Goal: Task Accomplishment & Management: Manage account settings

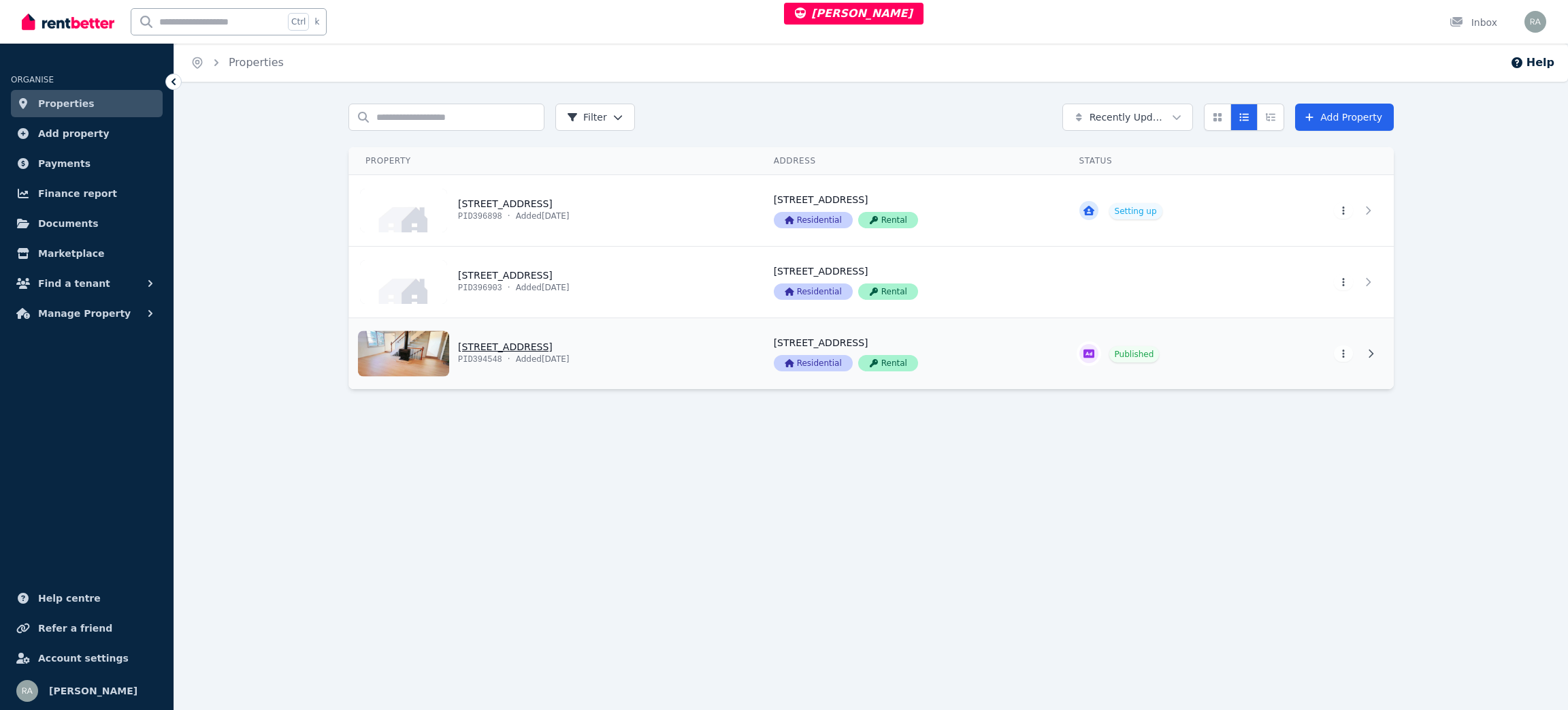
click at [662, 353] on link "View property details" at bounding box center [554, 353] width 408 height 71
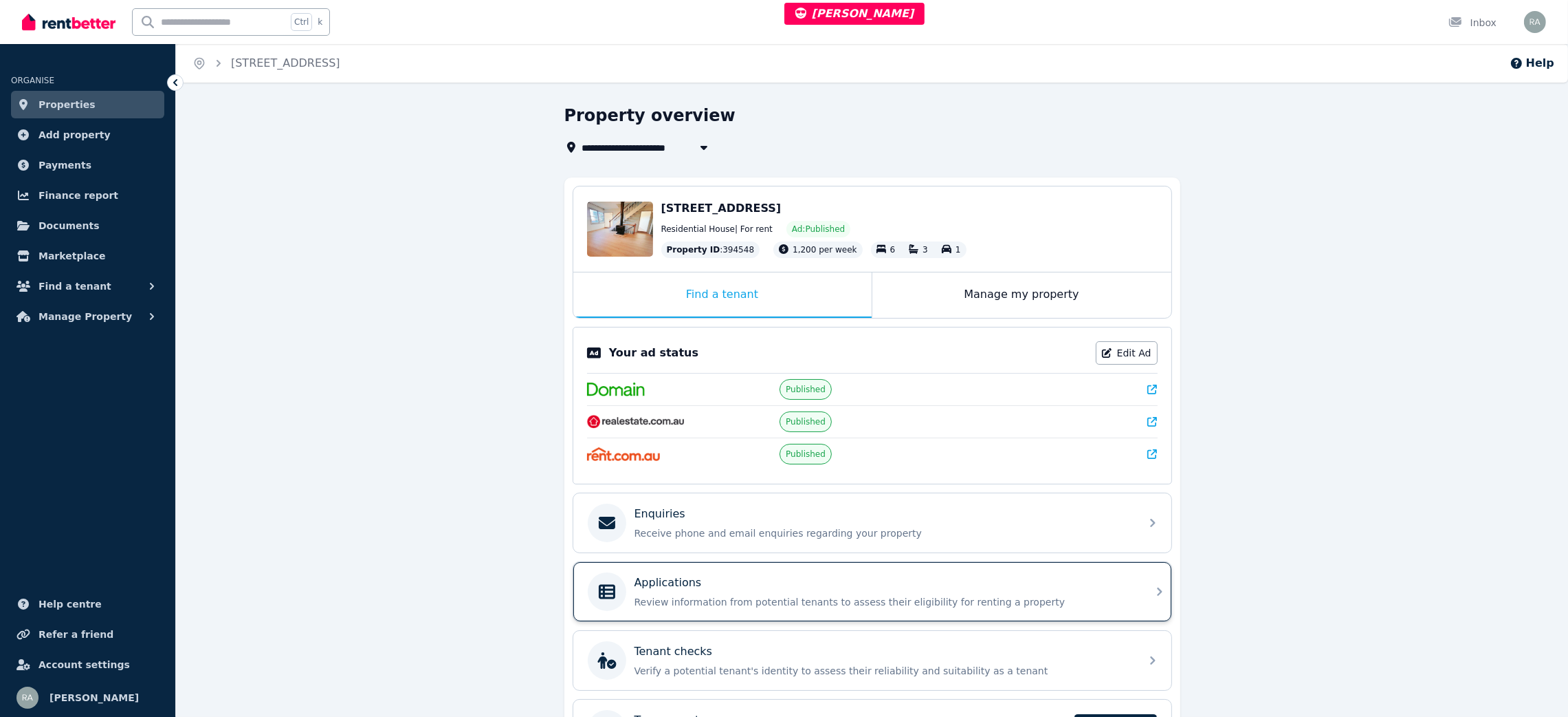
click at [695, 595] on div "Applications Review information from potential tenants to assess their eligibil…" at bounding box center [883, 592] width 498 height 34
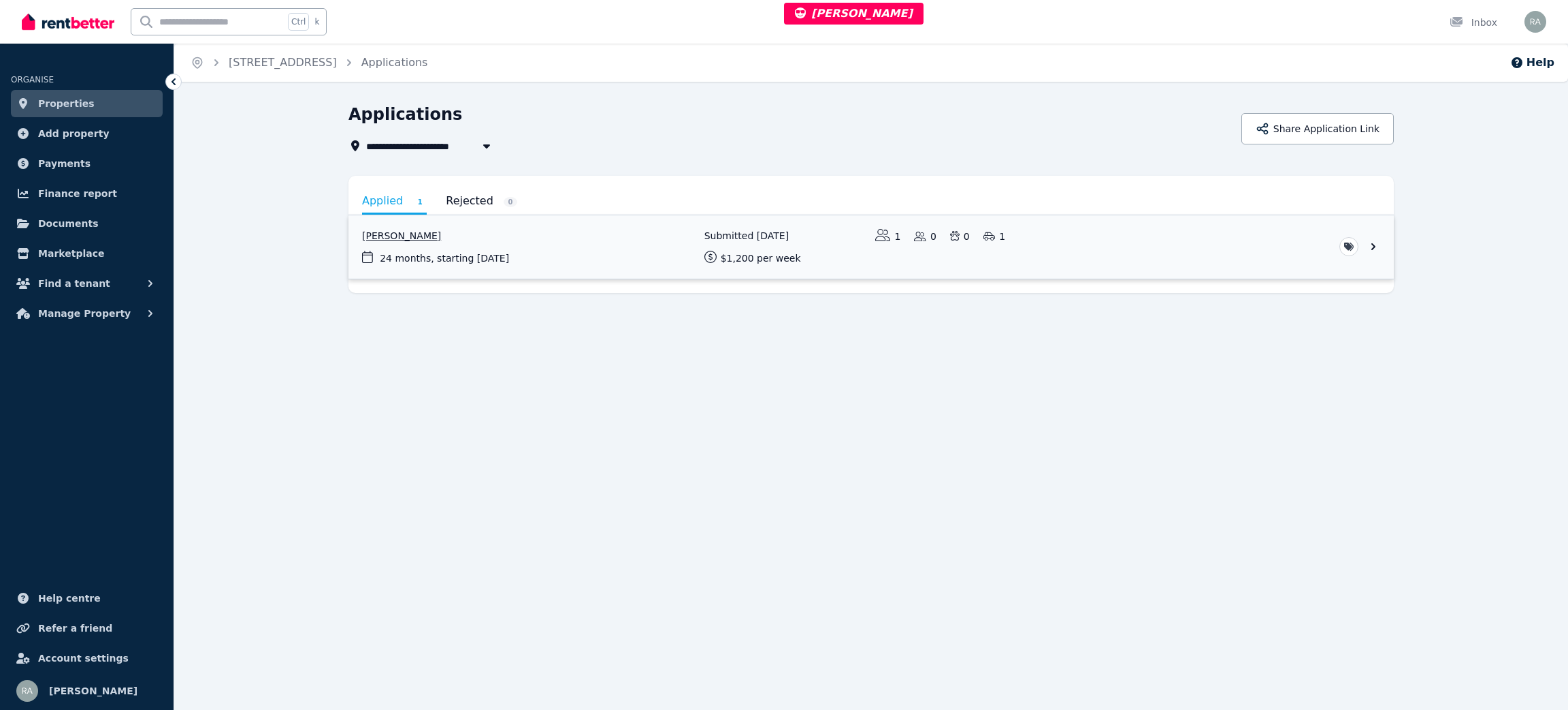
click at [641, 261] on link "View application: Katie-Rose Buerckner" at bounding box center [871, 246] width 1046 height 63
